Goal: Navigation & Orientation: Understand site structure

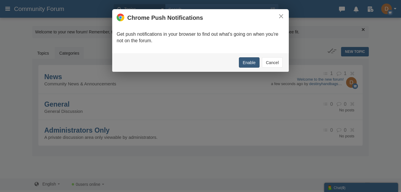
click at [245, 67] on button "Enable" at bounding box center [249, 62] width 21 height 10
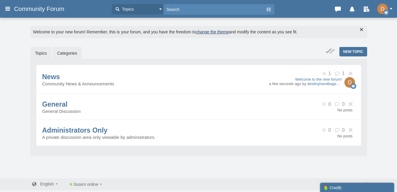
click at [45, 59] on link "Topics" at bounding box center [40, 53] width 21 height 12
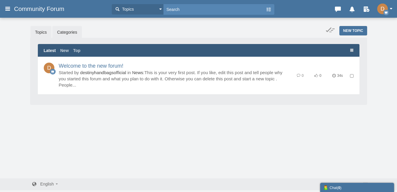
click at [75, 32] on link "Categories" at bounding box center [67, 32] width 30 height 12
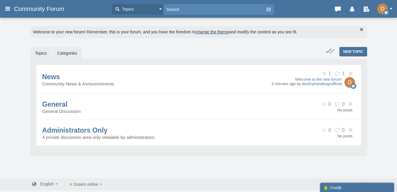
click at [41, 59] on link "Topics" at bounding box center [40, 53] width 21 height 12
